Goal: Transaction & Acquisition: Obtain resource

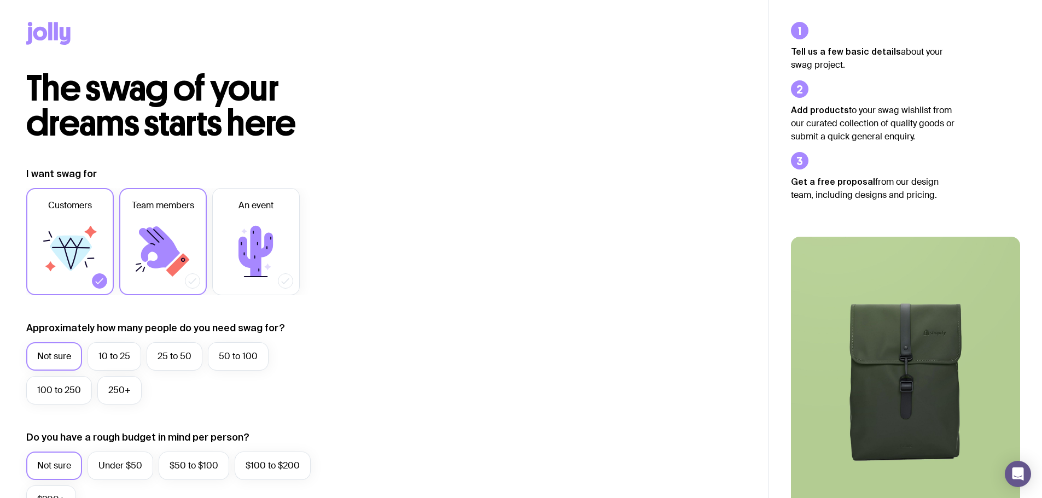
click at [190, 236] on icon at bounding box center [163, 252] width 66 height 66
click at [0, 0] on input "Team members" at bounding box center [0, 0] width 0 height 0
click at [158, 358] on label "25 to 50" at bounding box center [175, 356] width 56 height 28
click at [0, 0] on input "25 to 50" at bounding box center [0, 0] width 0 height 0
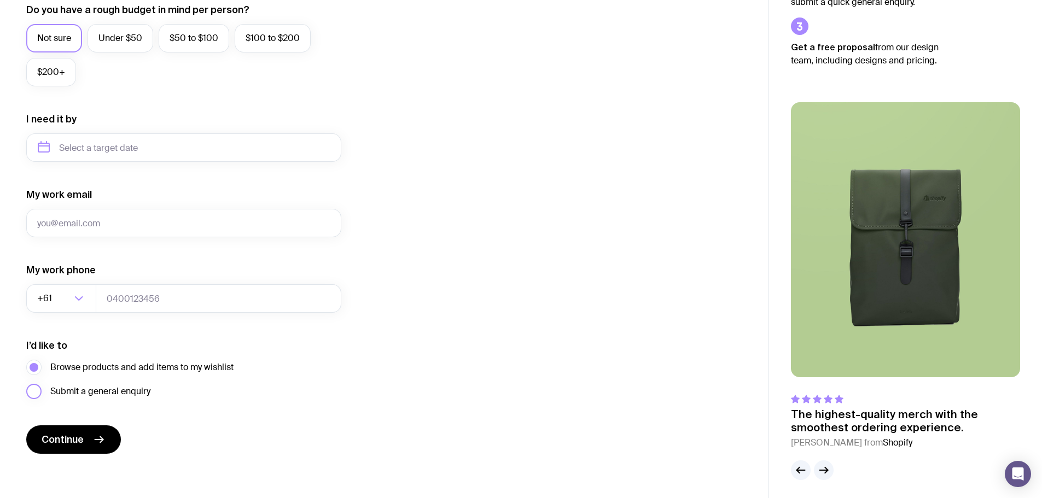
scroll to position [432, 0]
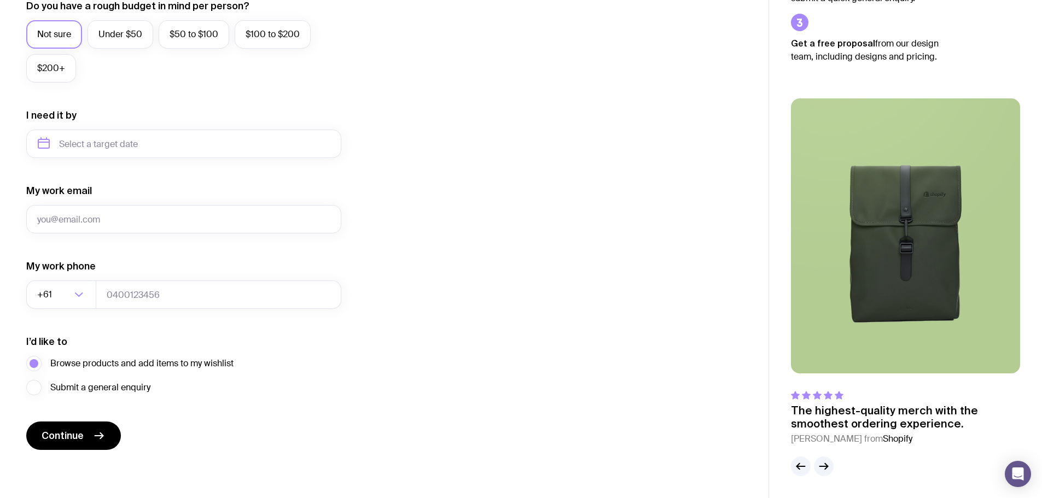
click at [531, 382] on div "I want swag for Customers Team members An event Approximately how many people d…" at bounding box center [384, 93] width 716 height 714
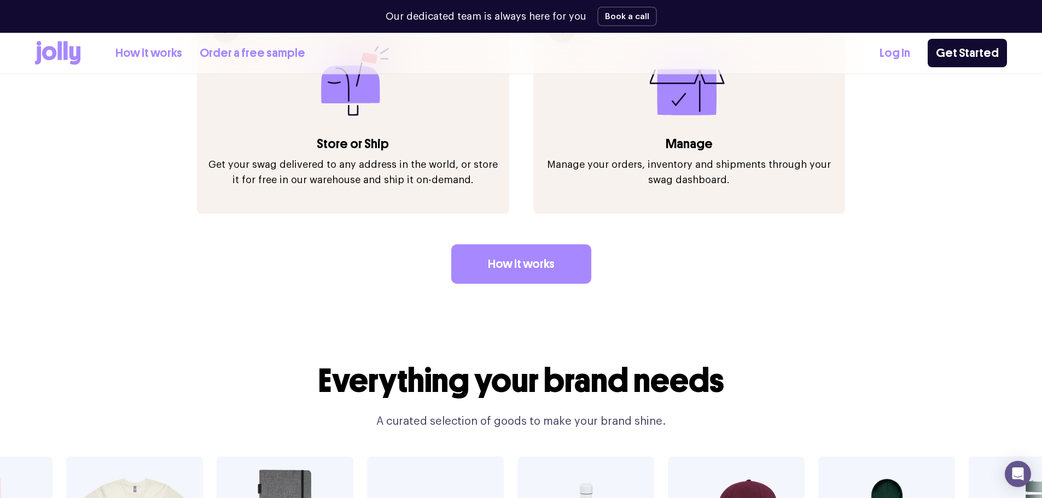
scroll to position [1838, 0]
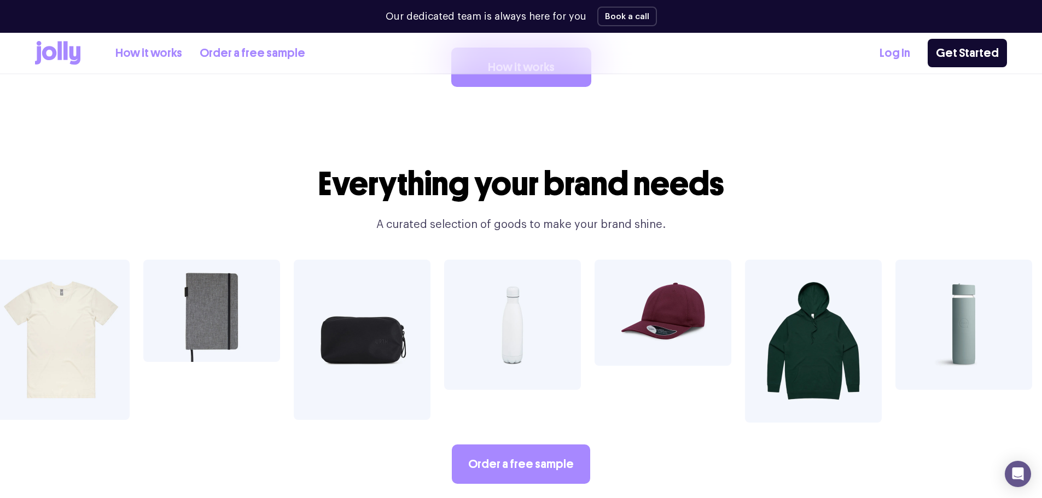
click at [680, 313] on img at bounding box center [663, 313] width 137 height 106
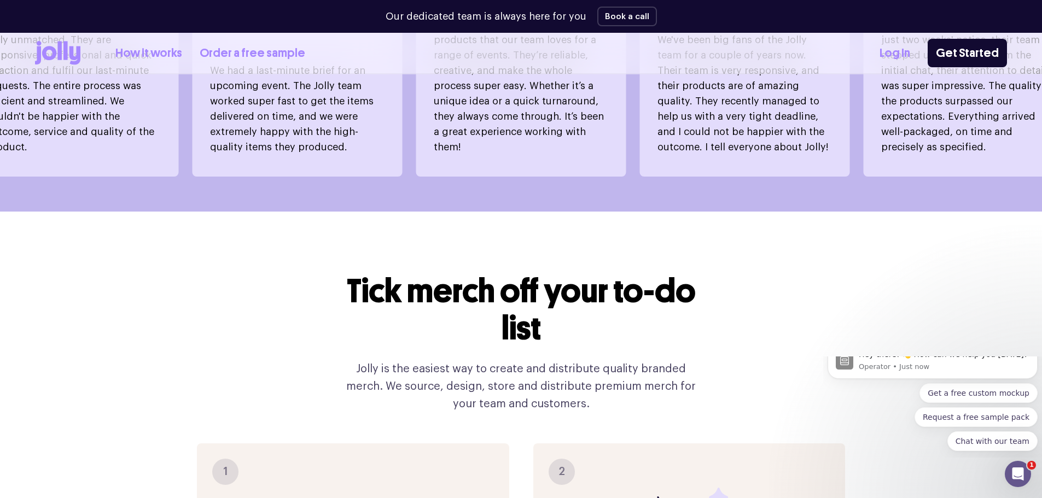
scroll to position [635, 0]
